Goal: Task Accomplishment & Management: Use online tool/utility

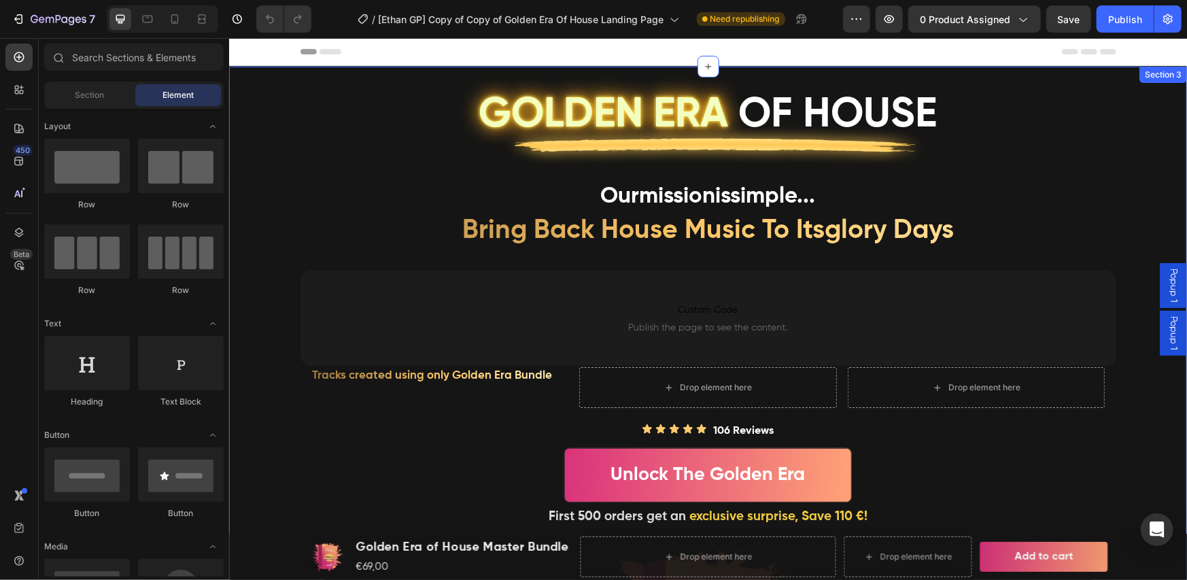
click at [1143, 345] on div "GOLDEN ERA OF HOUSE Heading Image Row our mission is simple ... Heading bring b…" at bounding box center [707, 523] width 958 height 914
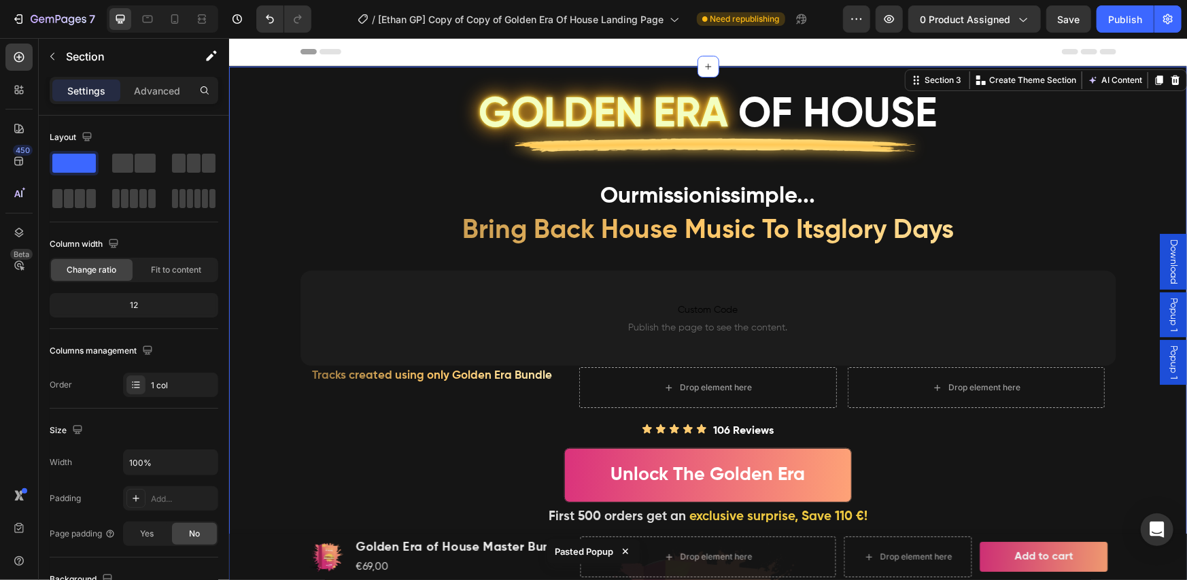
click at [1166, 273] on span "Download" at bounding box center [1173, 261] width 14 height 45
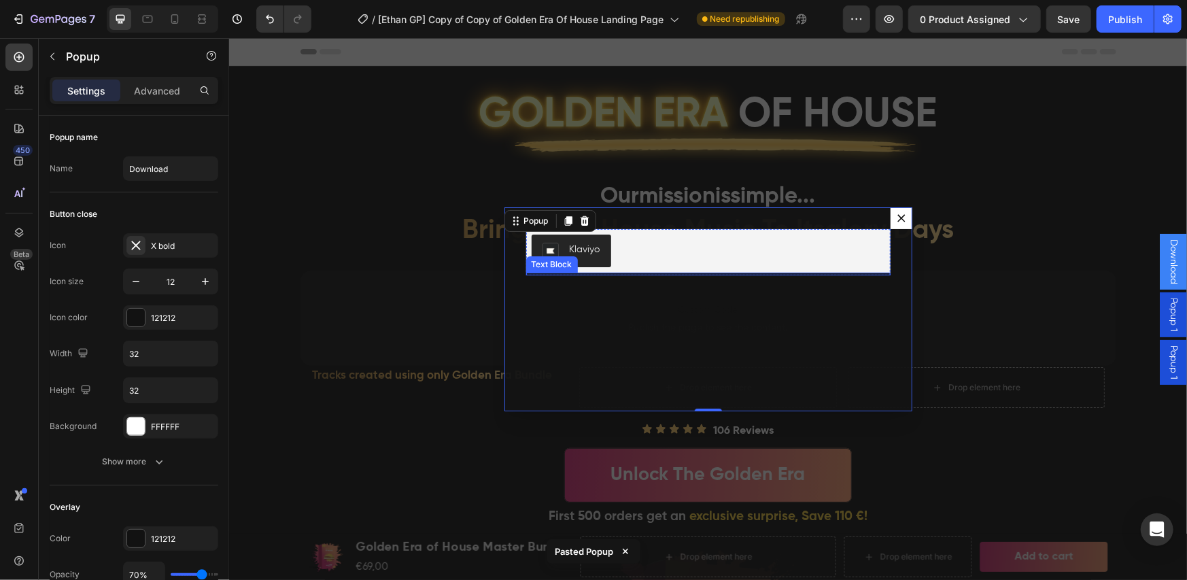
click at [564, 258] on div "Text Block" at bounding box center [551, 264] width 46 height 12
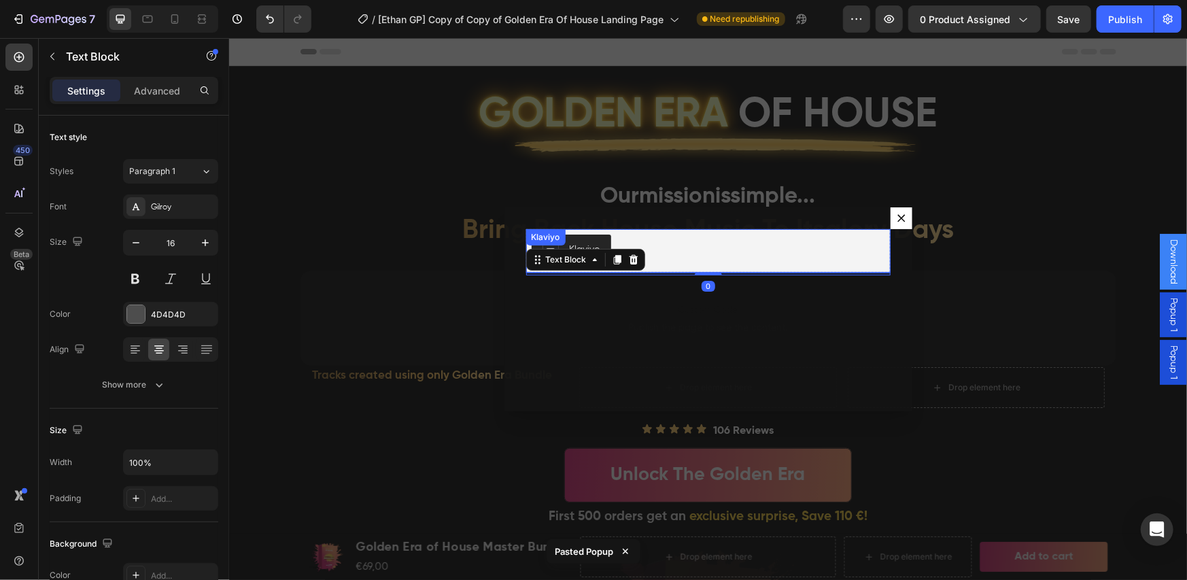
click at [610, 245] on div "Klaviyo" at bounding box center [707, 250] width 353 height 33
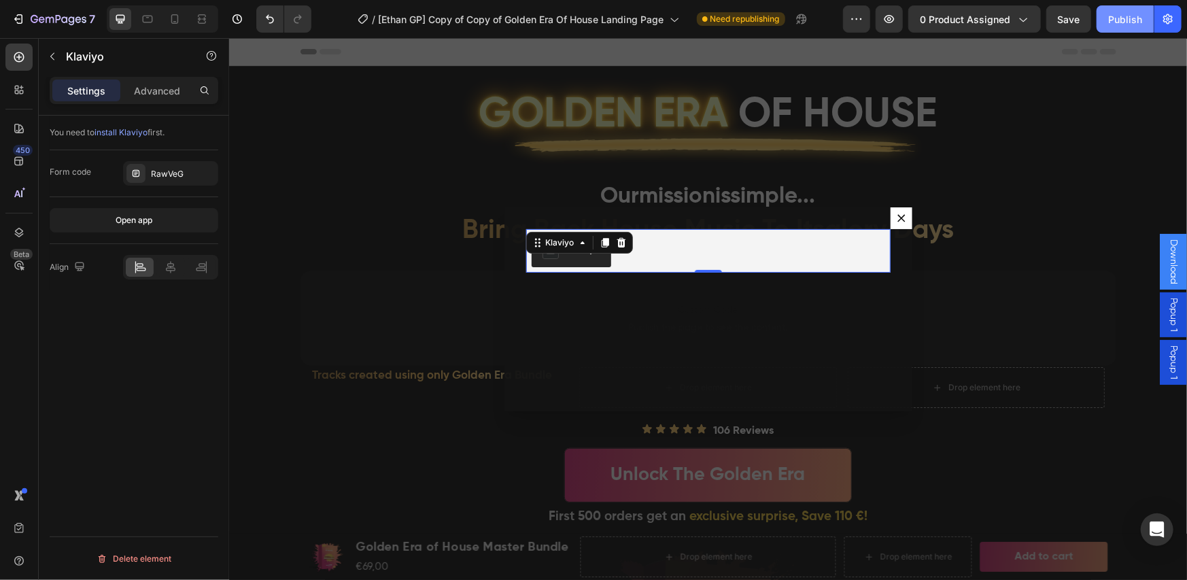
click at [1137, 9] on button "Publish" at bounding box center [1124, 18] width 57 height 27
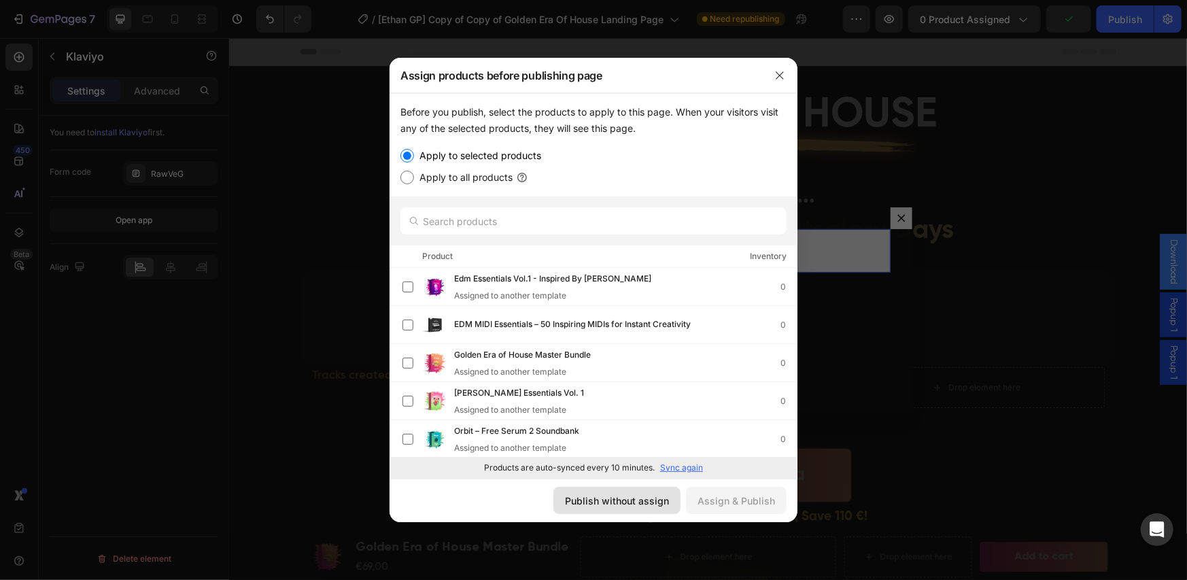
drag, startPoint x: 637, startPoint y: 506, endPoint x: 406, endPoint y: 467, distance: 233.6
click at [637, 506] on div "Publish without assign" at bounding box center [617, 500] width 104 height 14
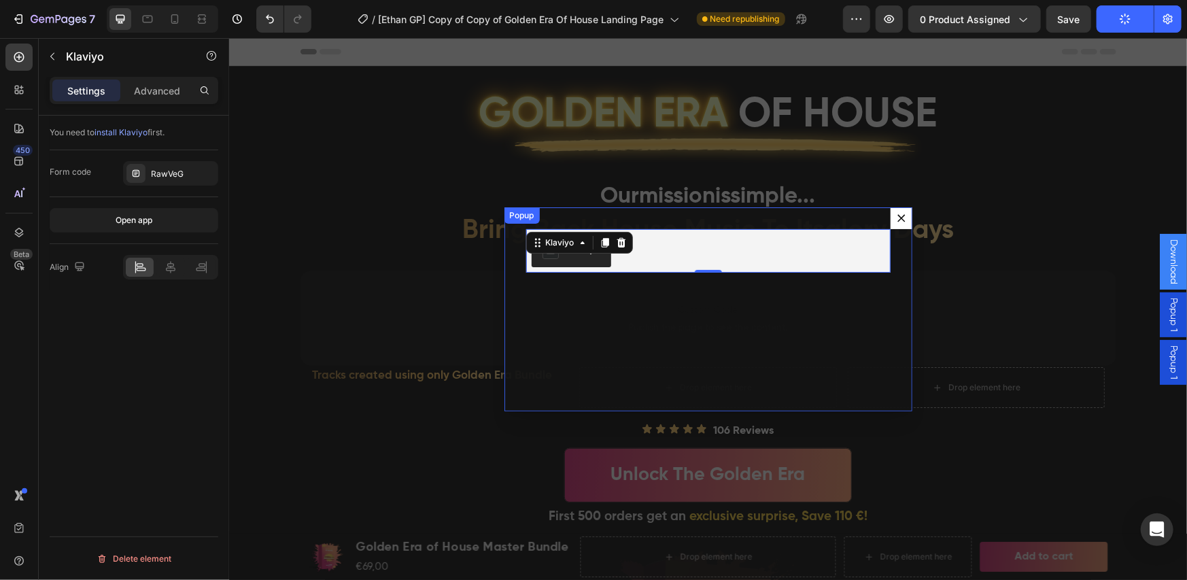
click at [890, 216] on button "Dialog content" at bounding box center [901, 218] width 22 height 22
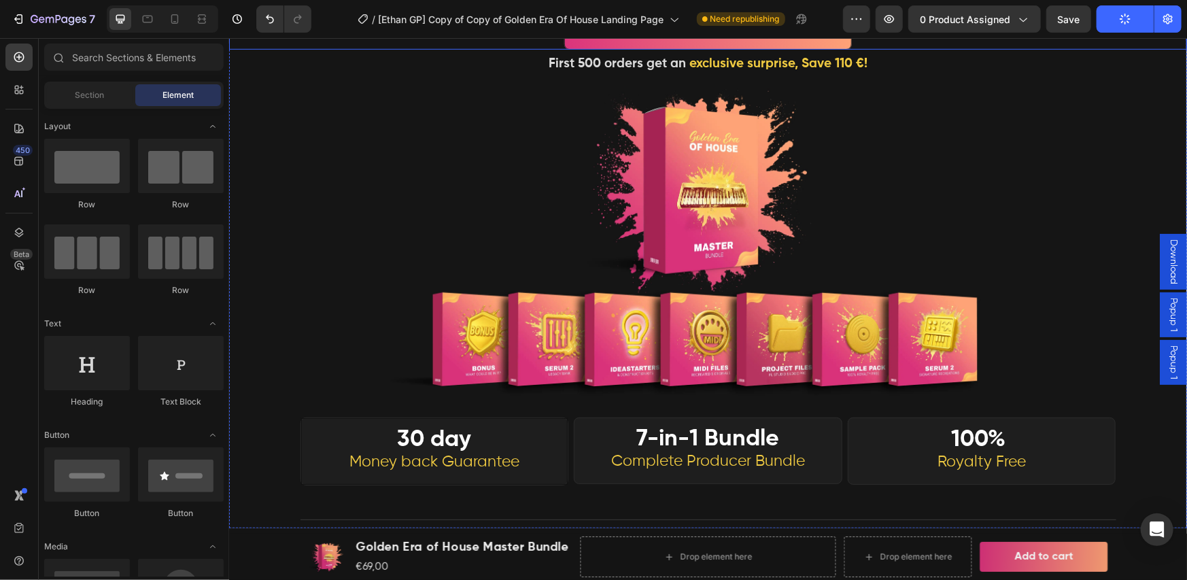
scroll to position [226, 0]
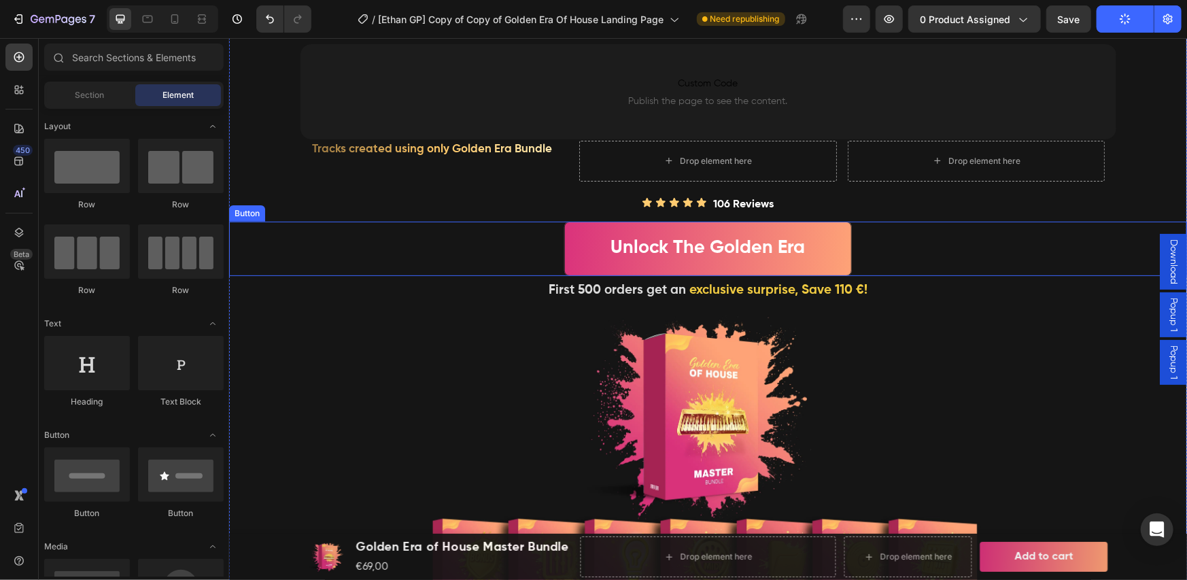
click at [577, 256] on link "Unlock The Golden Era" at bounding box center [707, 248] width 288 height 54
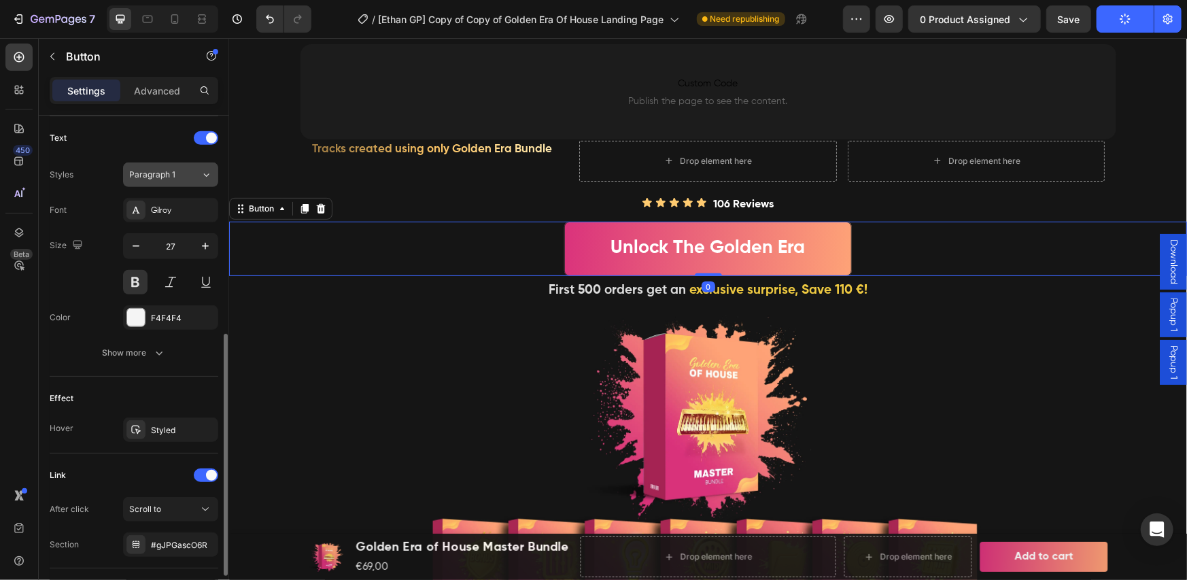
scroll to position [541, 0]
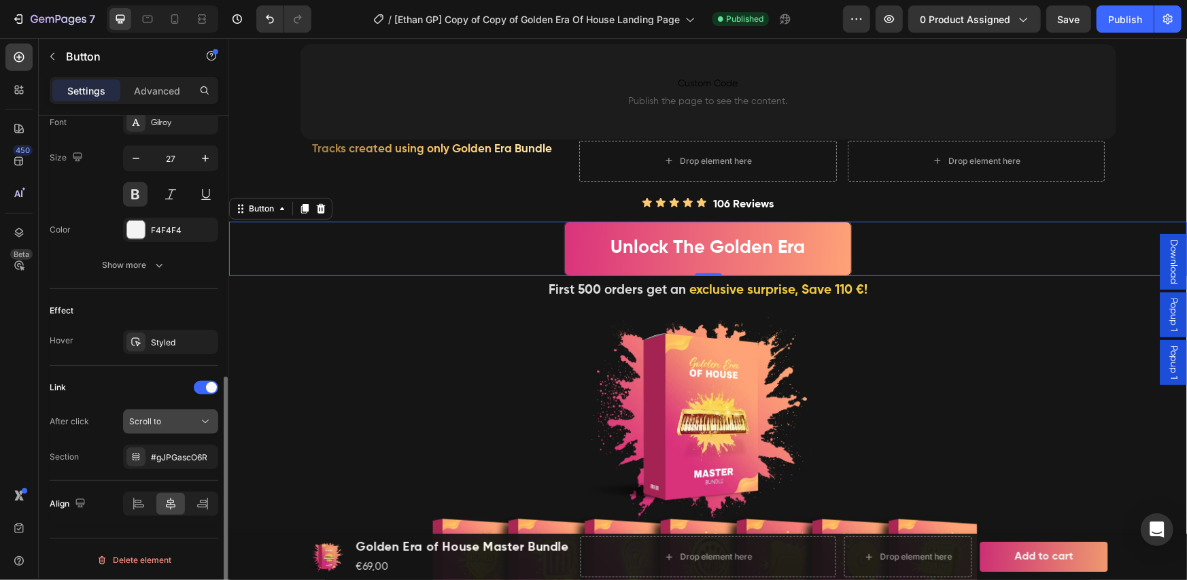
click at [183, 415] on div "Scroll to" at bounding box center [163, 421] width 69 height 12
click at [138, 362] on div "Effect Hover Styled" at bounding box center [134, 327] width 169 height 77
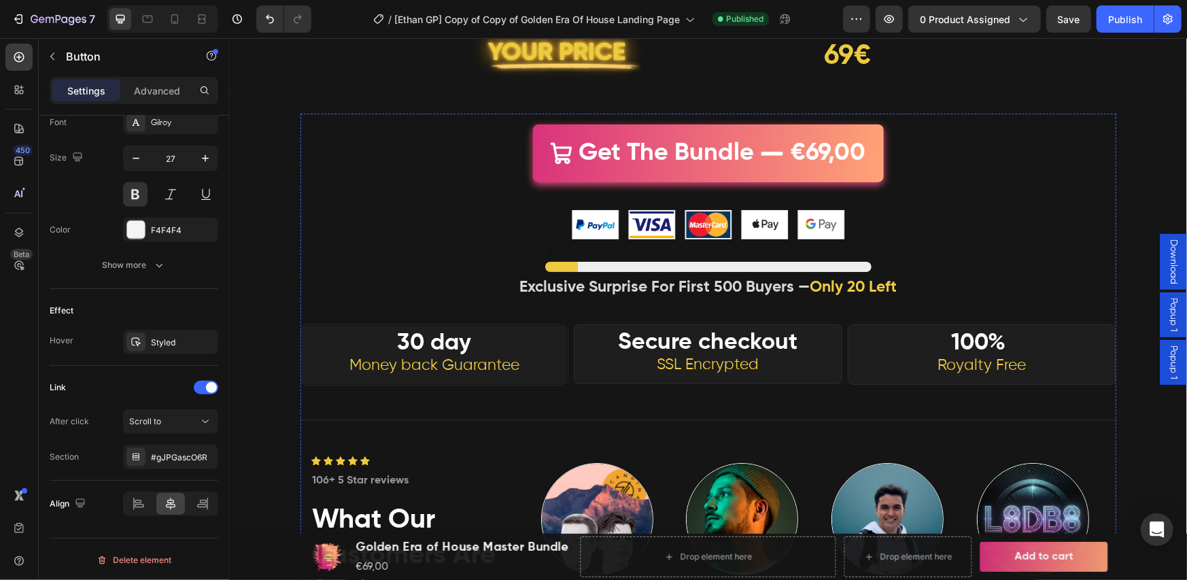
scroll to position [5871, 0]
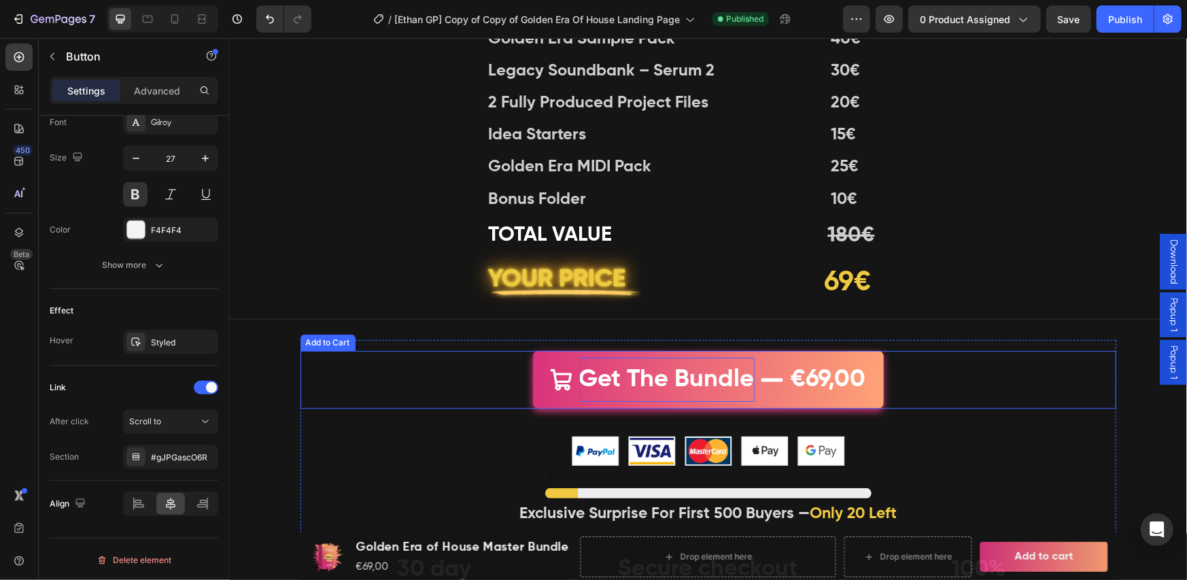
click at [644, 397] on div "Get The Bundle" at bounding box center [665, 379] width 175 height 44
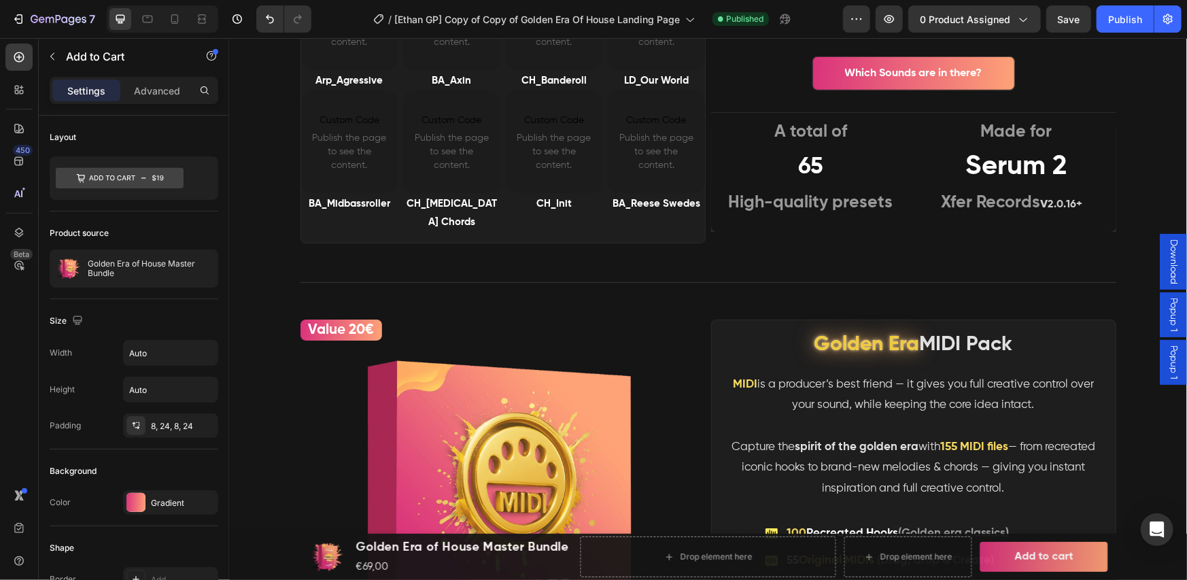
scroll to position [3832, 0]
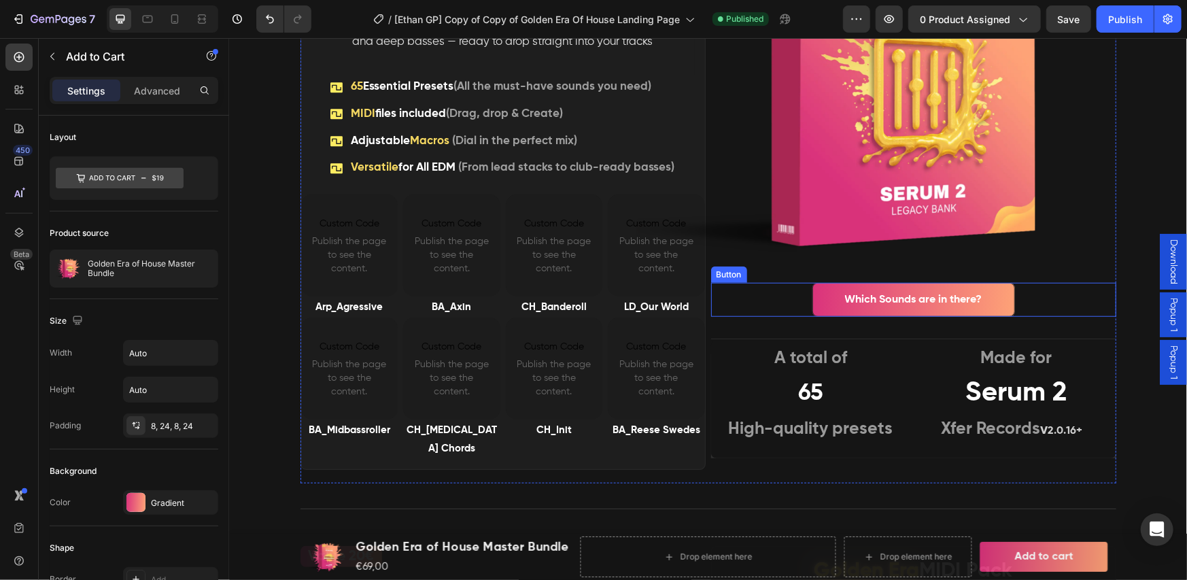
drag, startPoint x: 821, startPoint y: 298, endPoint x: 685, endPoint y: 323, distance: 138.2
click at [821, 298] on link "Which Sounds are in there?" at bounding box center [913, 299] width 203 height 34
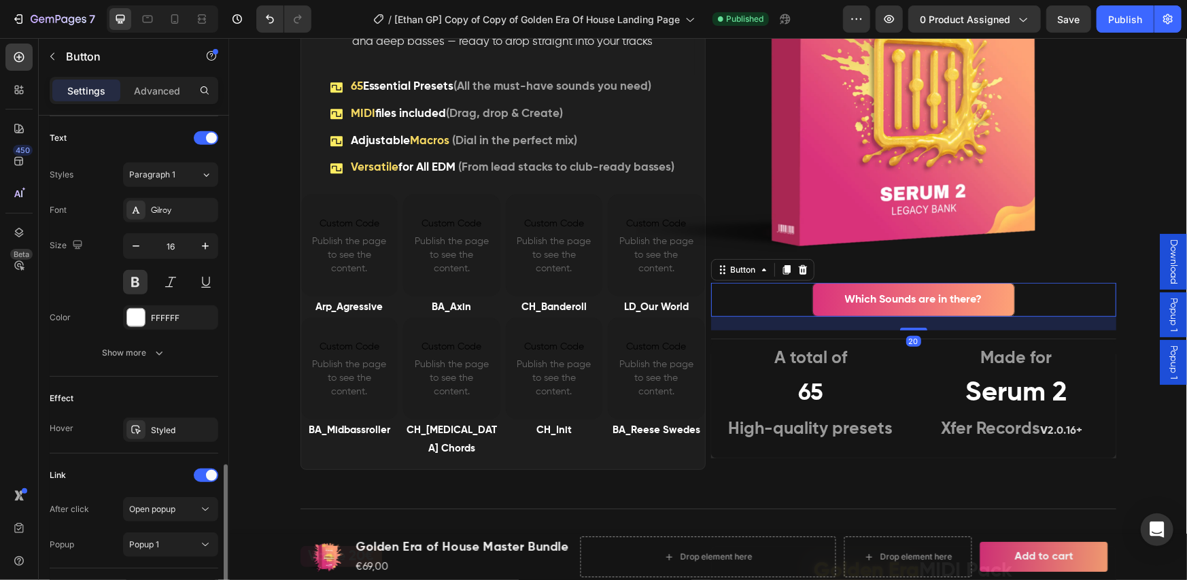
scroll to position [541, 0]
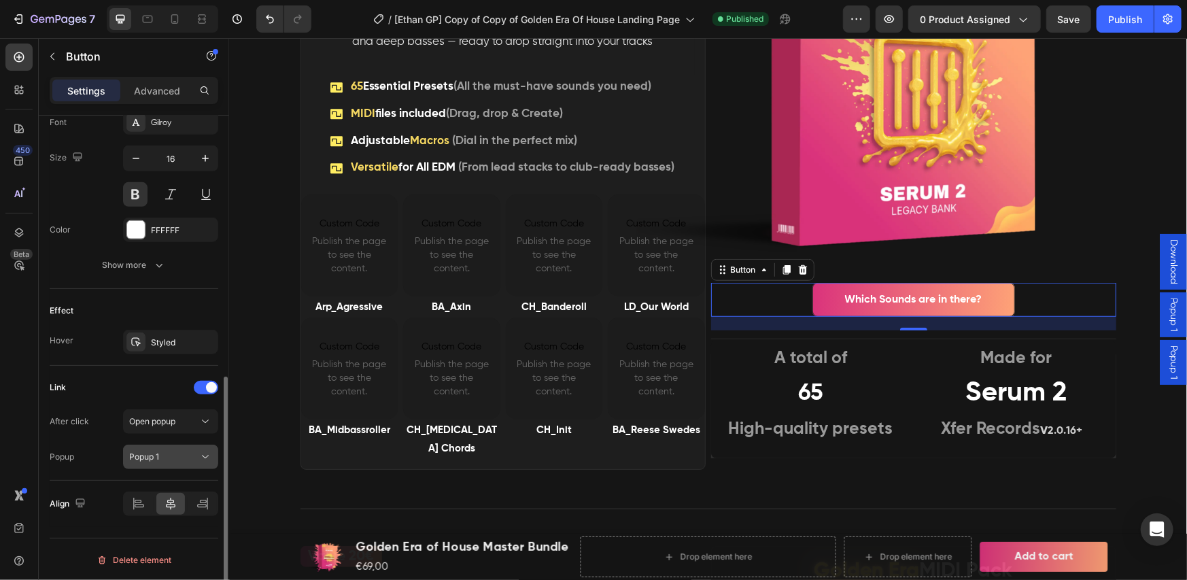
click at [189, 451] on div "Popup 1" at bounding box center [163, 457] width 69 height 12
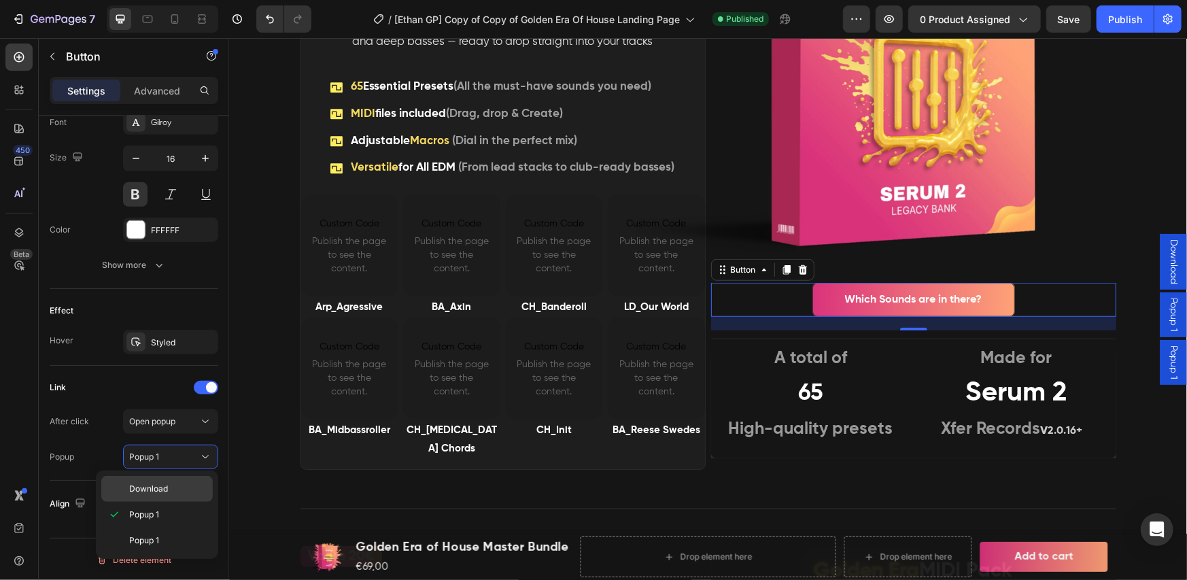
click at [177, 489] on p "Download" at bounding box center [167, 489] width 77 height 12
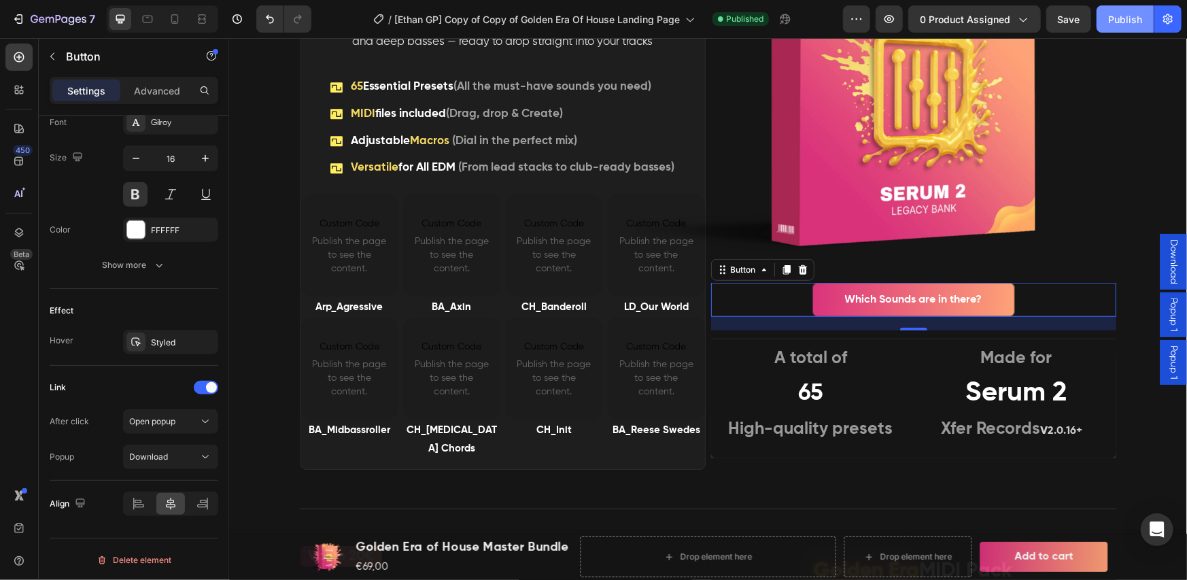
click at [1123, 15] on div "Publish" at bounding box center [1125, 19] width 34 height 14
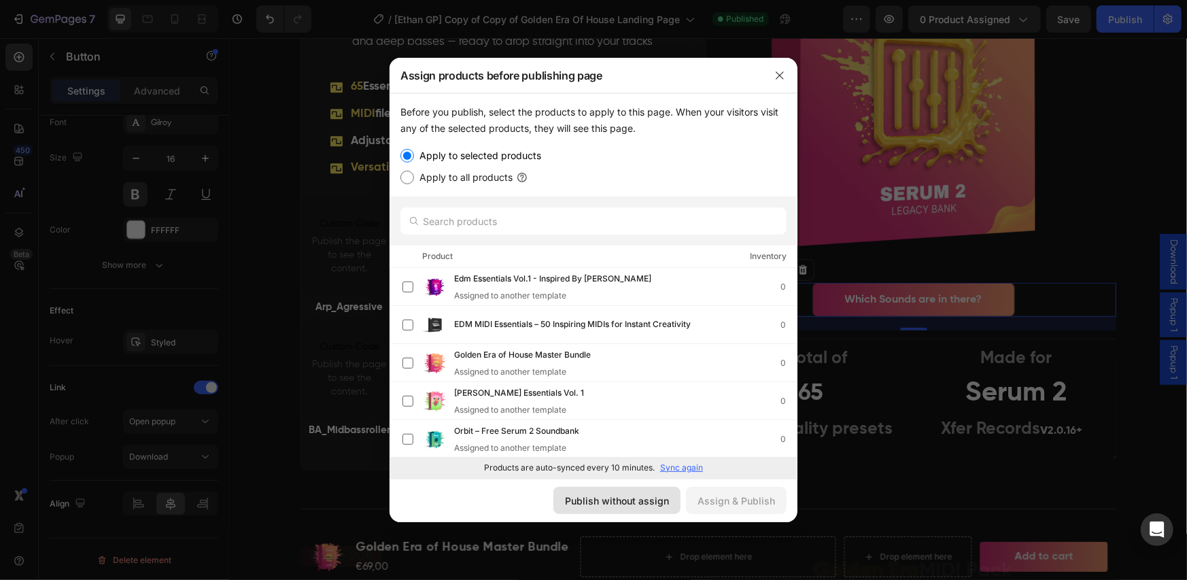
click at [637, 506] on div "Publish without assign" at bounding box center [617, 500] width 104 height 14
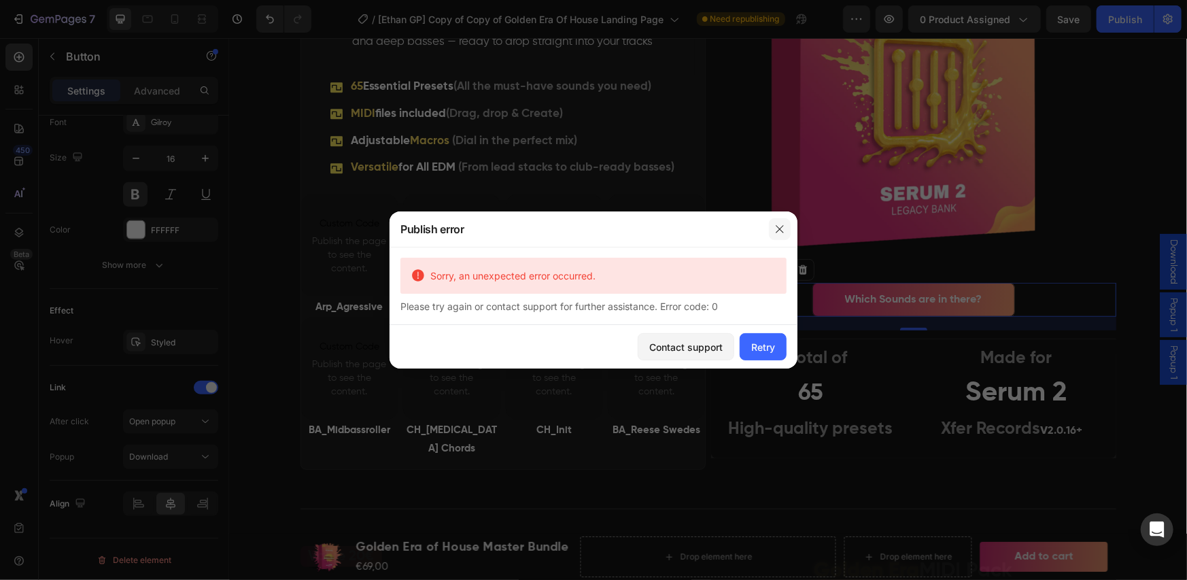
click at [780, 227] on icon "button" at bounding box center [779, 229] width 11 height 11
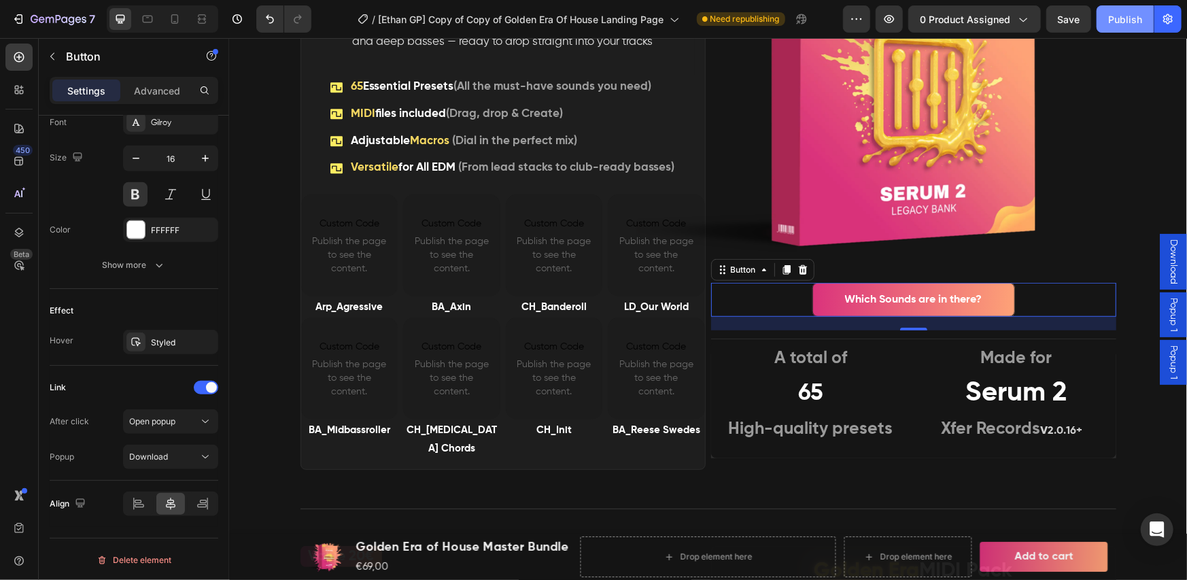
click at [1125, 13] on div "Publish" at bounding box center [1125, 19] width 34 height 14
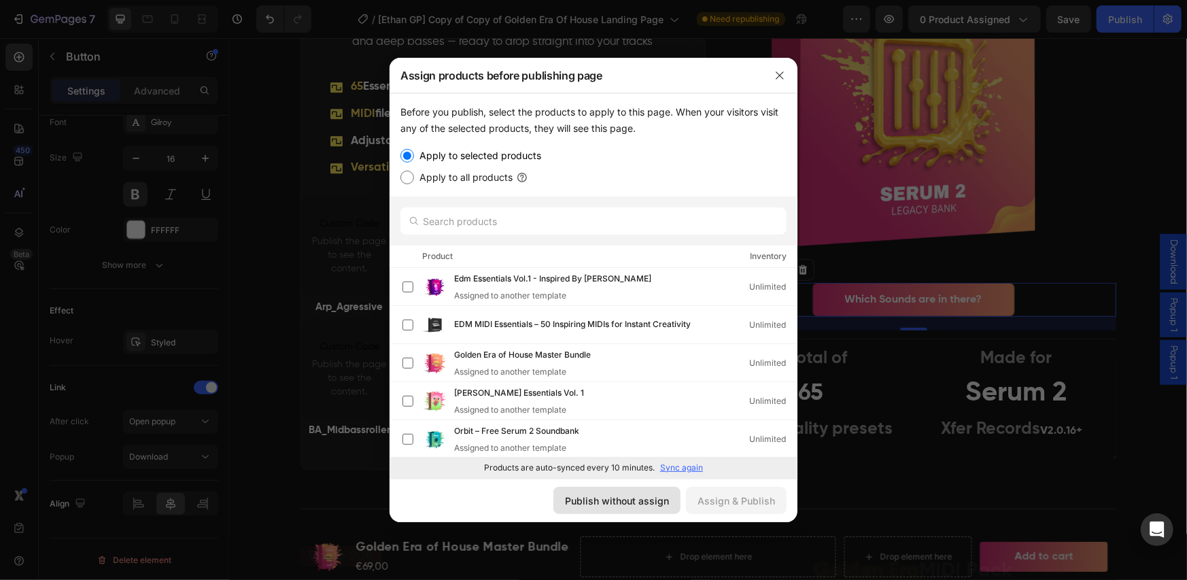
click at [654, 495] on div "Publish without assign" at bounding box center [617, 500] width 104 height 14
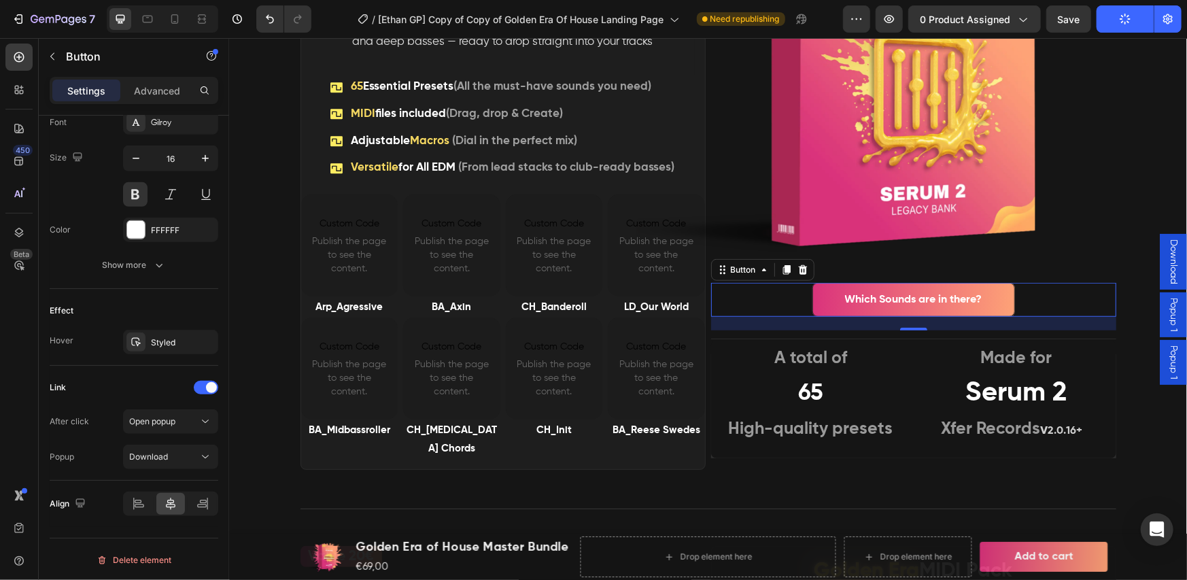
click at [1166, 263] on span "Download" at bounding box center [1173, 261] width 14 height 45
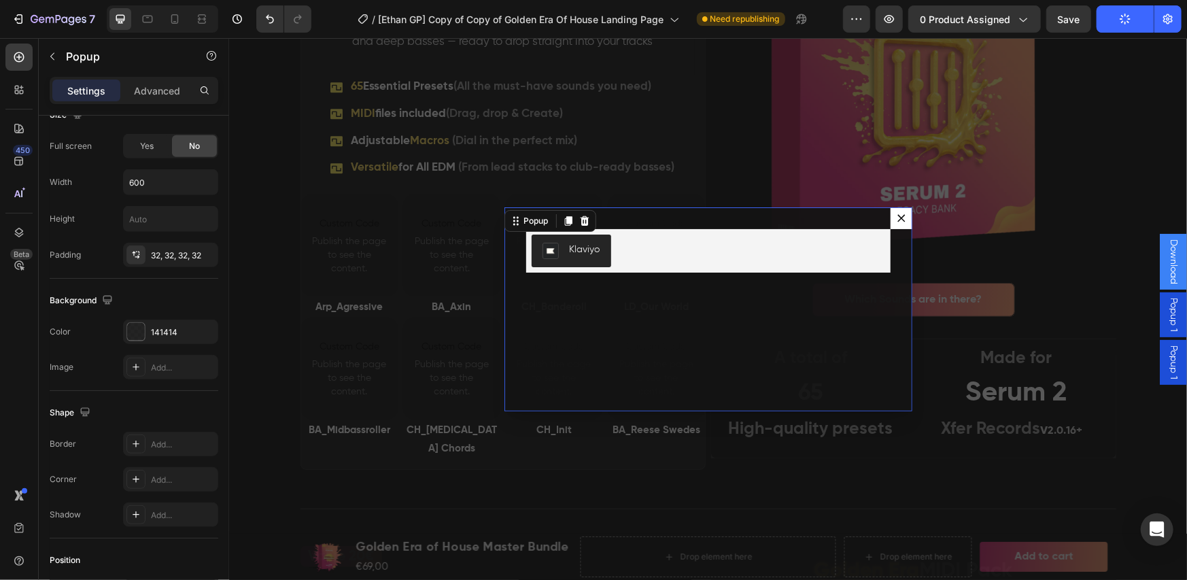
scroll to position [0, 0]
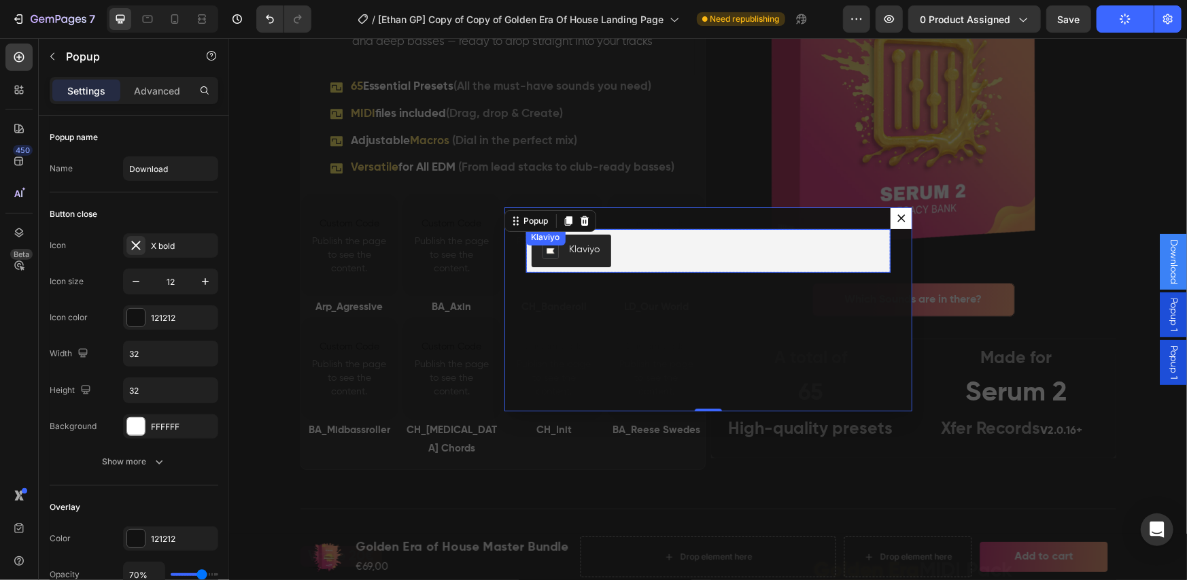
click at [594, 251] on div "[PERSON_NAME]" at bounding box center [707, 249] width 364 height 43
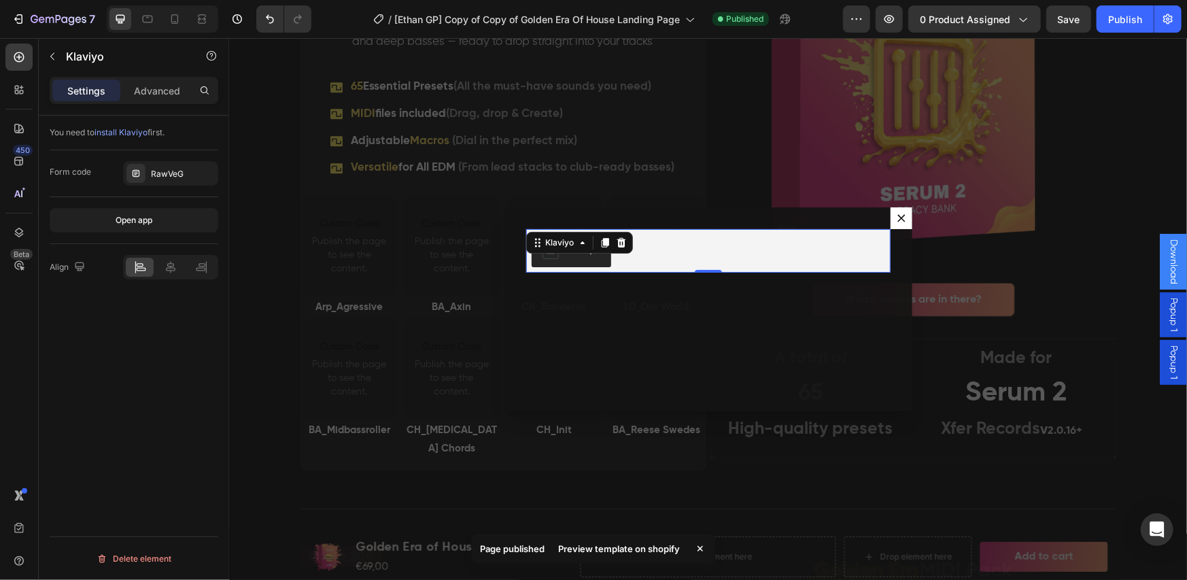
click at [586, 543] on div "Preview template on shopify" at bounding box center [619, 548] width 138 height 19
click at [1166, 263] on span "Download" at bounding box center [1173, 261] width 14 height 45
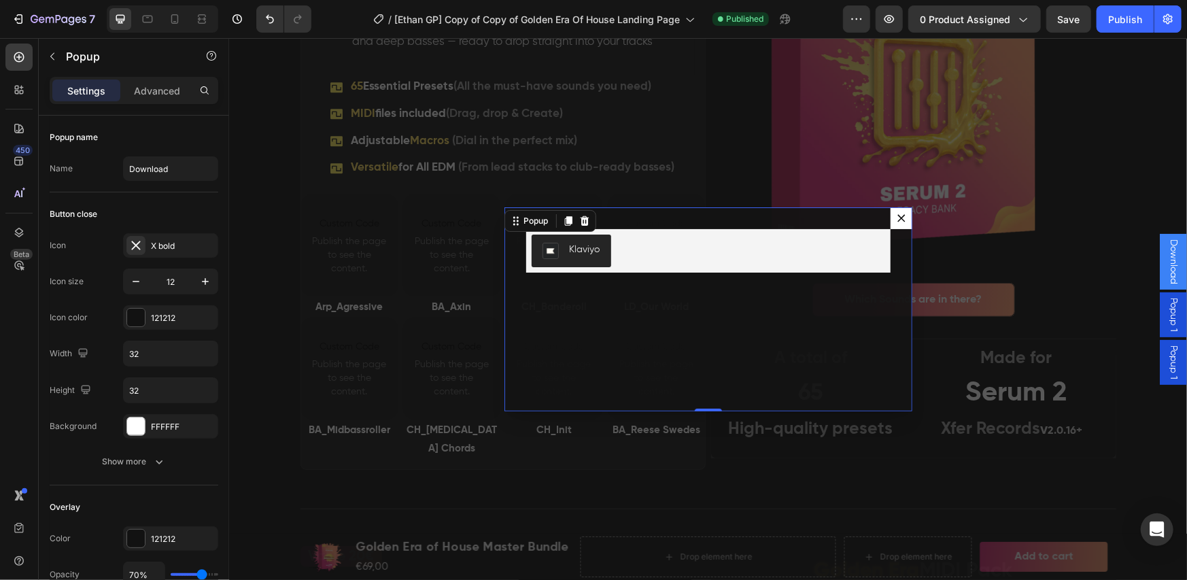
click at [784, 214] on div "Klaviyo Klaviyo Row Text Block Row" at bounding box center [708, 309] width 408 height 204
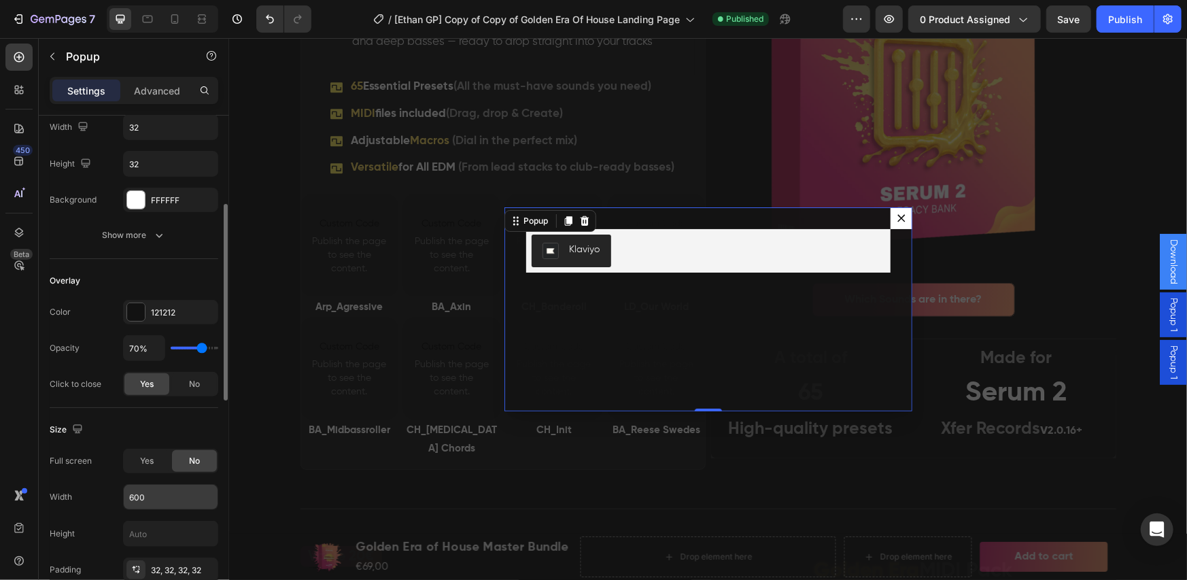
click at [146, 499] on input "600" at bounding box center [171, 497] width 94 height 24
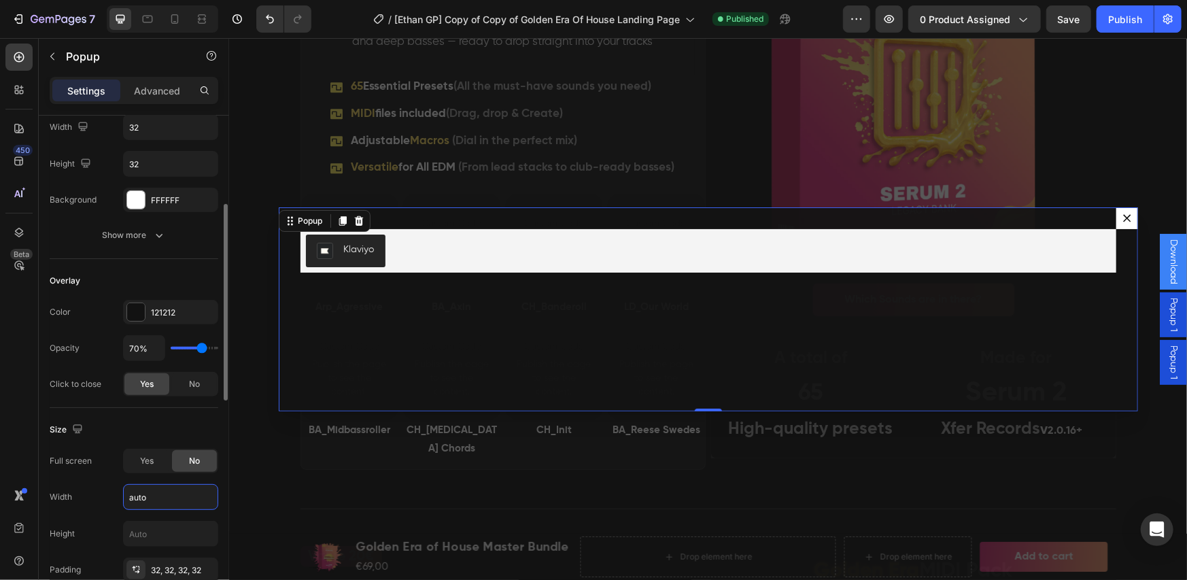
type input "Auto"
click at [145, 432] on div "Size" at bounding box center [134, 430] width 169 height 22
click at [1121, 20] on div "Publish" at bounding box center [1125, 19] width 34 height 14
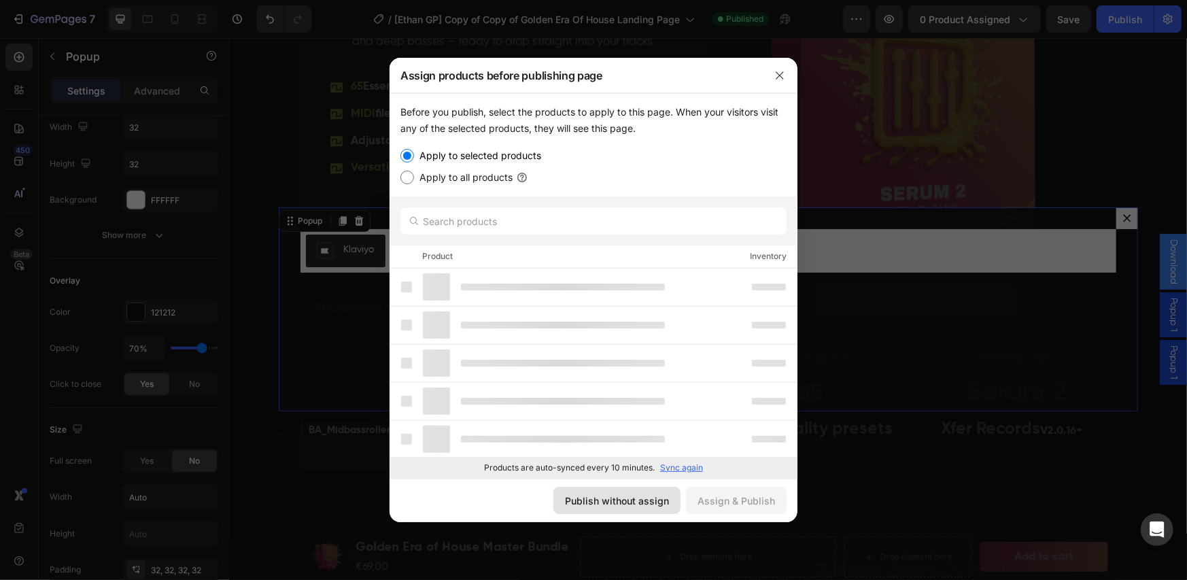
click at [638, 500] on div "Publish without assign" at bounding box center [617, 500] width 104 height 14
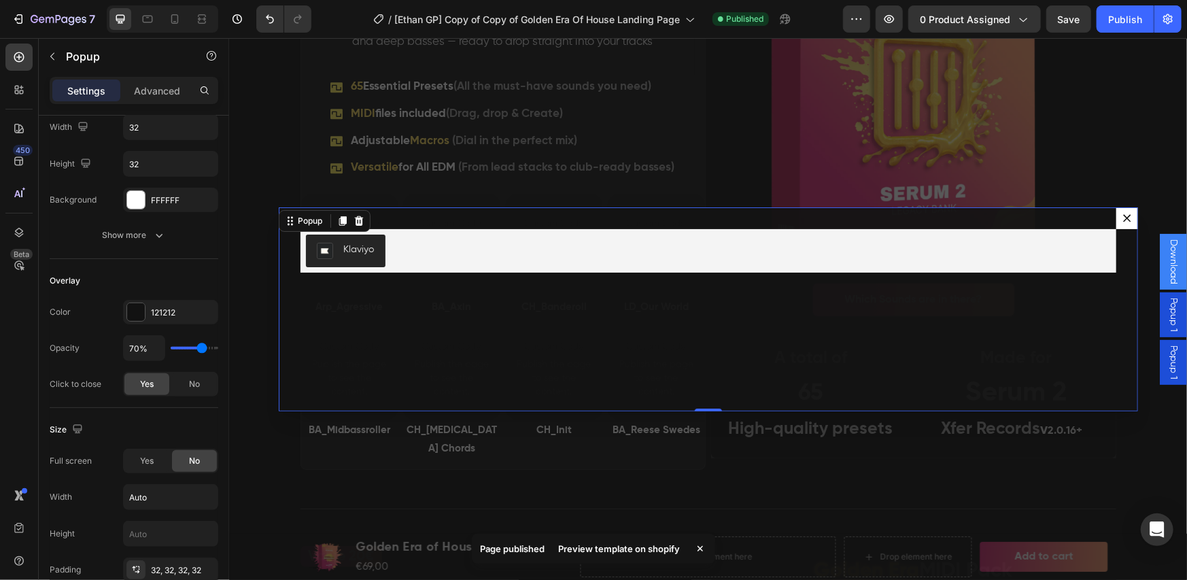
click at [637, 545] on div "Preview template on shopify" at bounding box center [619, 548] width 138 height 19
